Goal: Browse casually: Explore the website without a specific task or goal

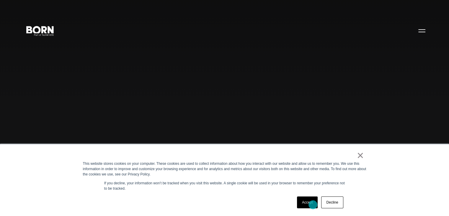
click at [313, 205] on link "Accept" at bounding box center [307, 202] width 21 height 12
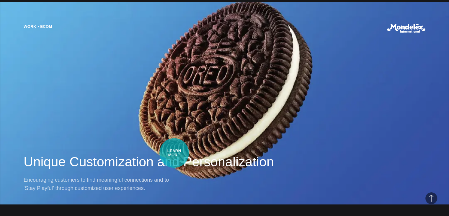
scroll to position [473, 0]
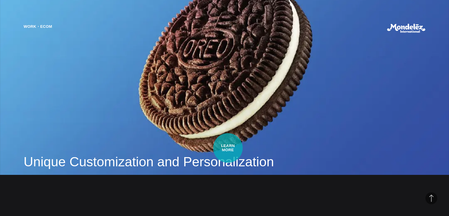
click at [228, 148] on div "Work・Ecom Unique Customization and Personalization Encouraging customers to fin…" at bounding box center [224, 108] width 449 height 216
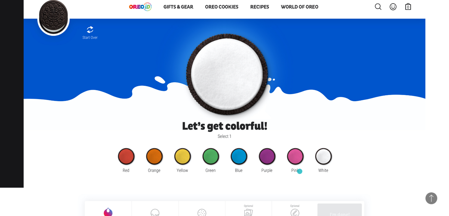
scroll to position [591, 0]
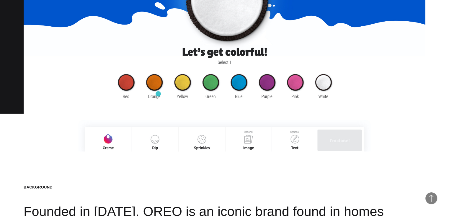
click at [158, 94] on img at bounding box center [225, 36] width 402 height 229
click at [156, 144] on img at bounding box center [225, 36] width 402 height 229
click at [200, 79] on img at bounding box center [225, 36] width 402 height 229
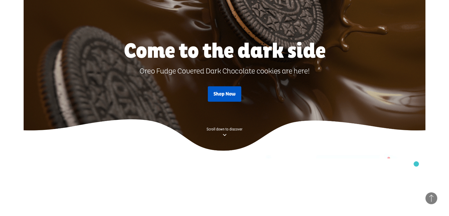
scroll to position [5000, 0]
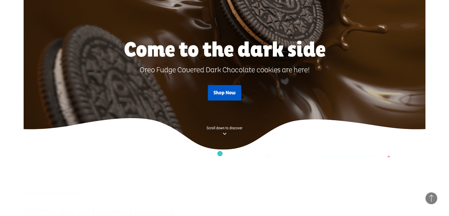
click at [220, 153] on img at bounding box center [225, 30] width 402 height 251
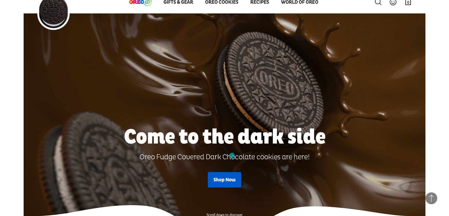
scroll to position [4882, 0]
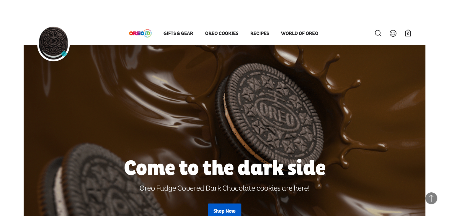
click at [65, 54] on img at bounding box center [225, 149] width 402 height 251
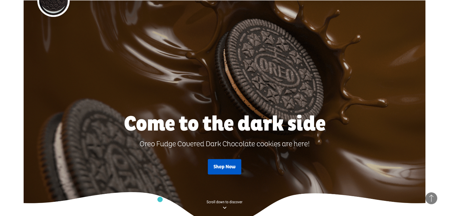
scroll to position [4911, 0]
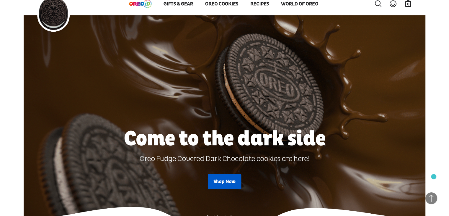
click at [434, 176] on div at bounding box center [437, 107] width 875 height 275
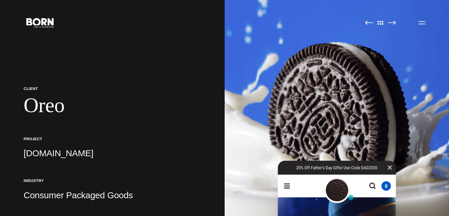
scroll to position [0, 0]
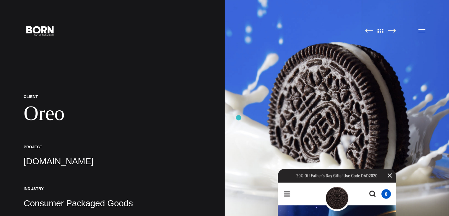
drag, startPoint x: 262, startPoint y: 93, endPoint x: 239, endPoint y: 118, distance: 33.9
drag, startPoint x: 239, startPoint y: 118, endPoint x: 245, endPoint y: 111, distance: 9.2
click at [245, 111] on img at bounding box center [337, 108] width 225 height 216
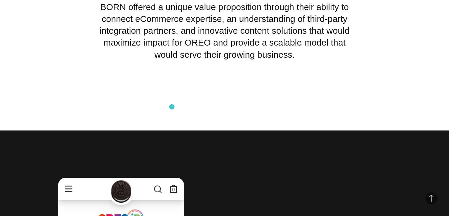
scroll to position [4264, 0]
